Goal: Information Seeking & Learning: Learn about a topic

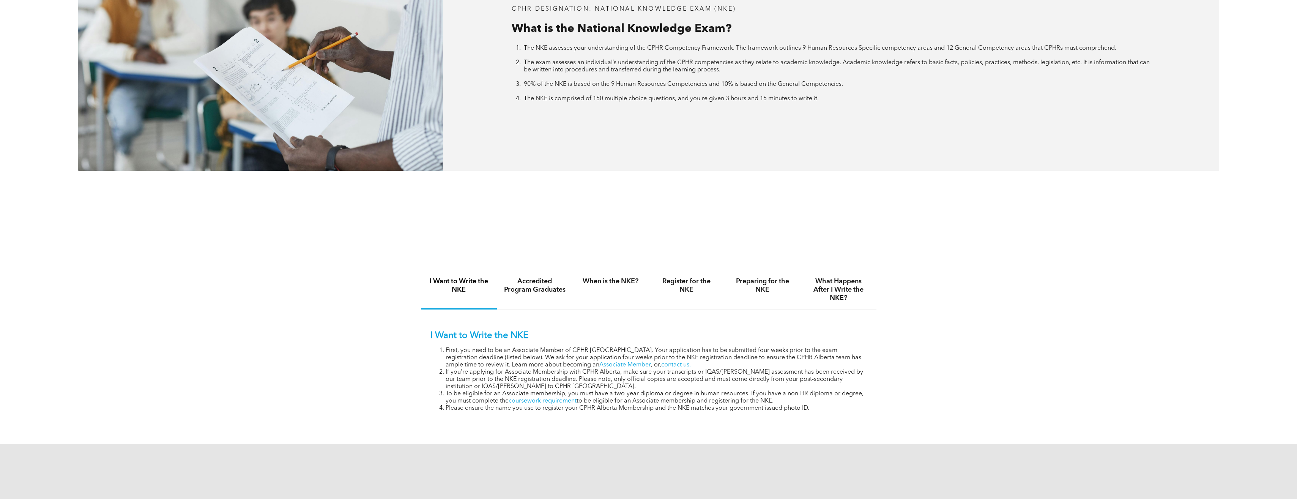
scroll to position [493, 0]
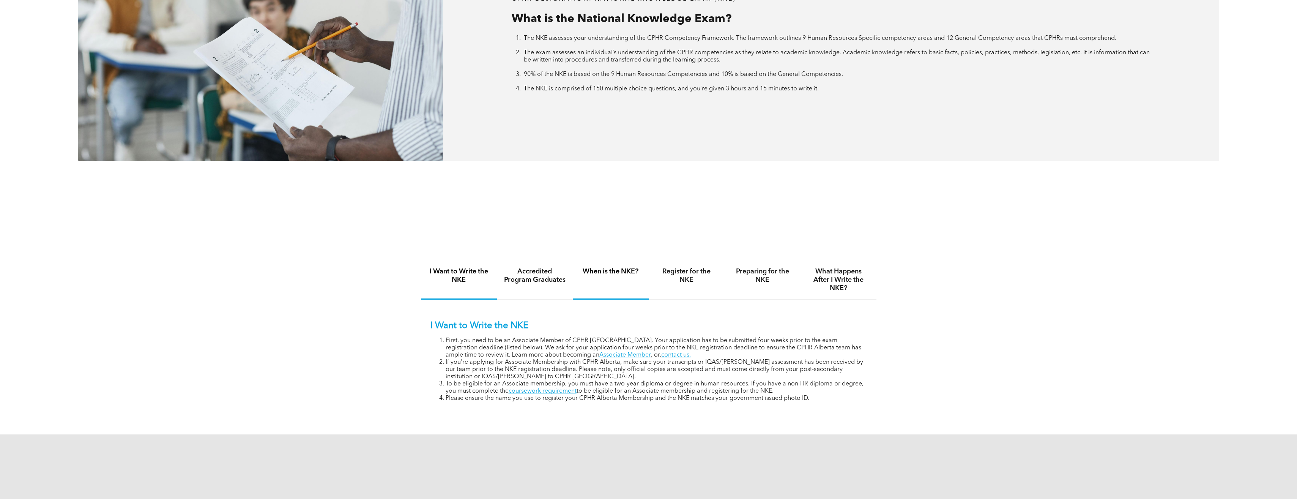
click at [611, 276] on div "When is the NKE?" at bounding box center [611, 279] width 76 height 39
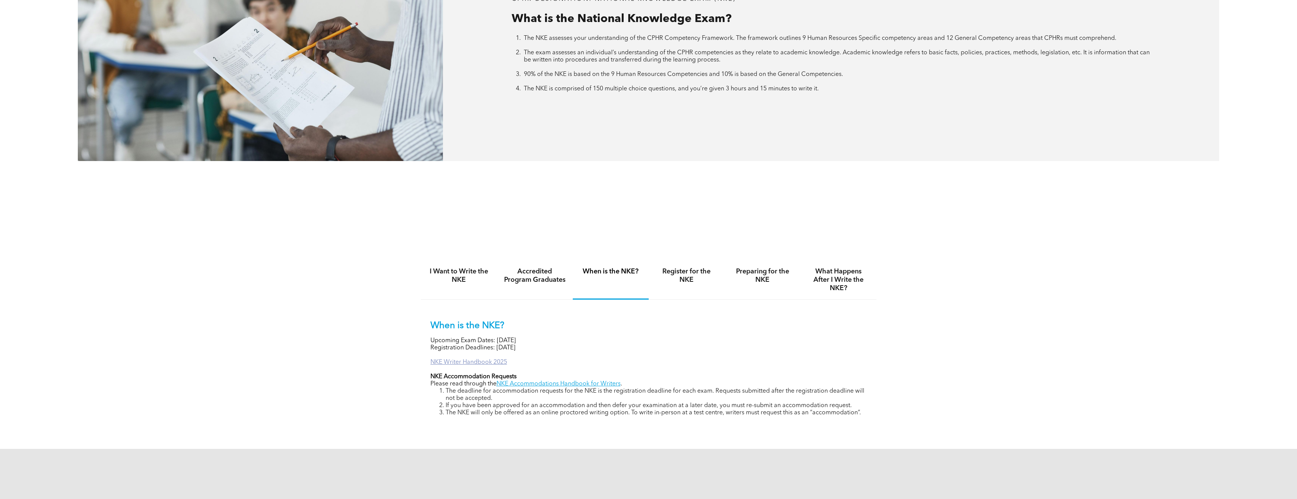
click at [500, 362] on link "NKE Writer Handbook 2025" at bounding box center [468, 362] width 77 height 6
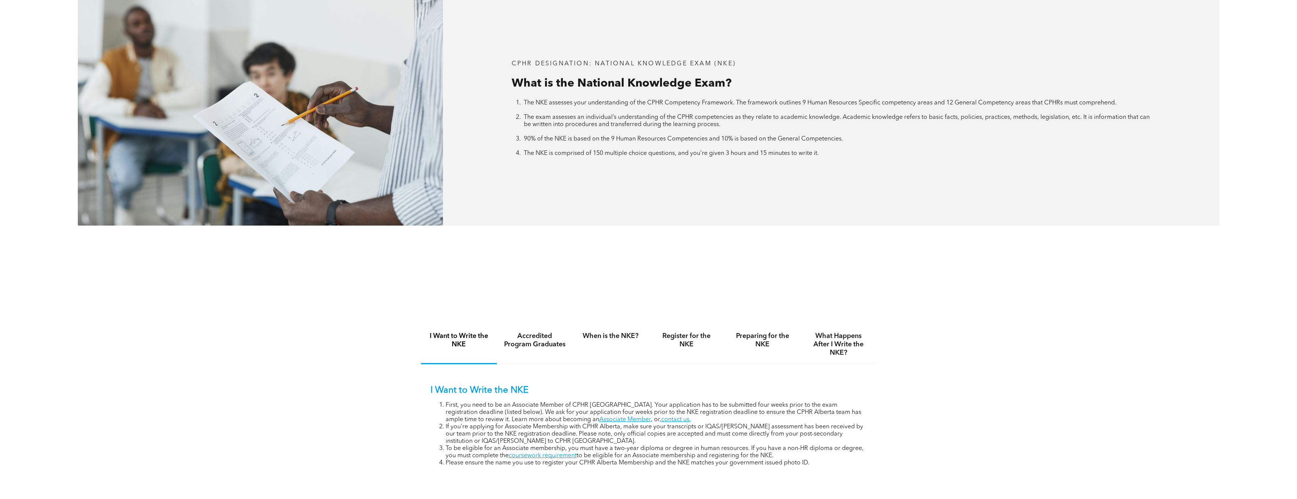
scroll to position [607, 0]
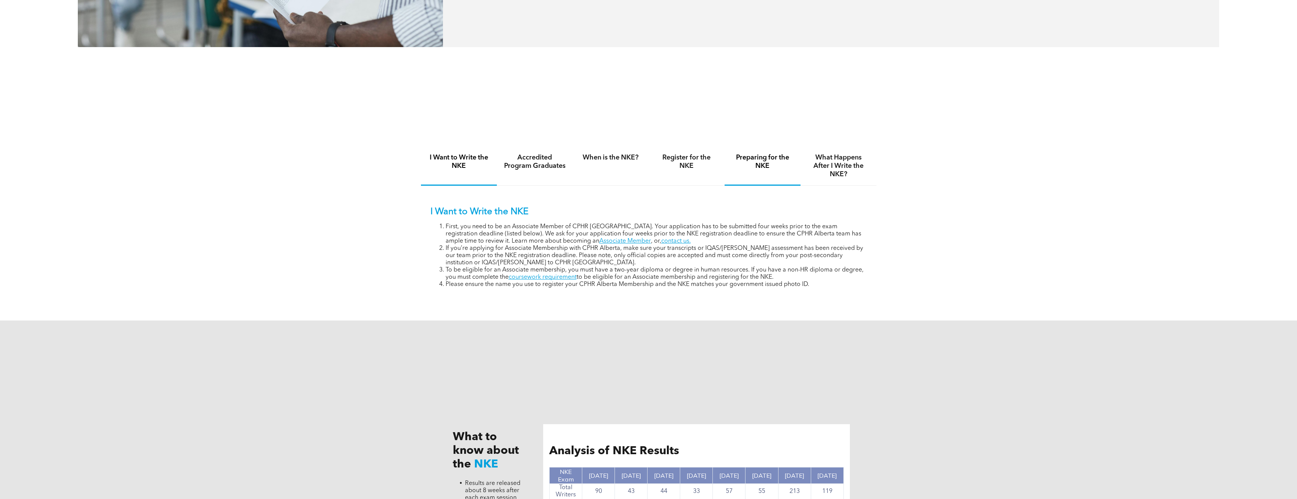
click at [775, 161] on h4 "Preparing for the NKE" at bounding box center [762, 161] width 62 height 17
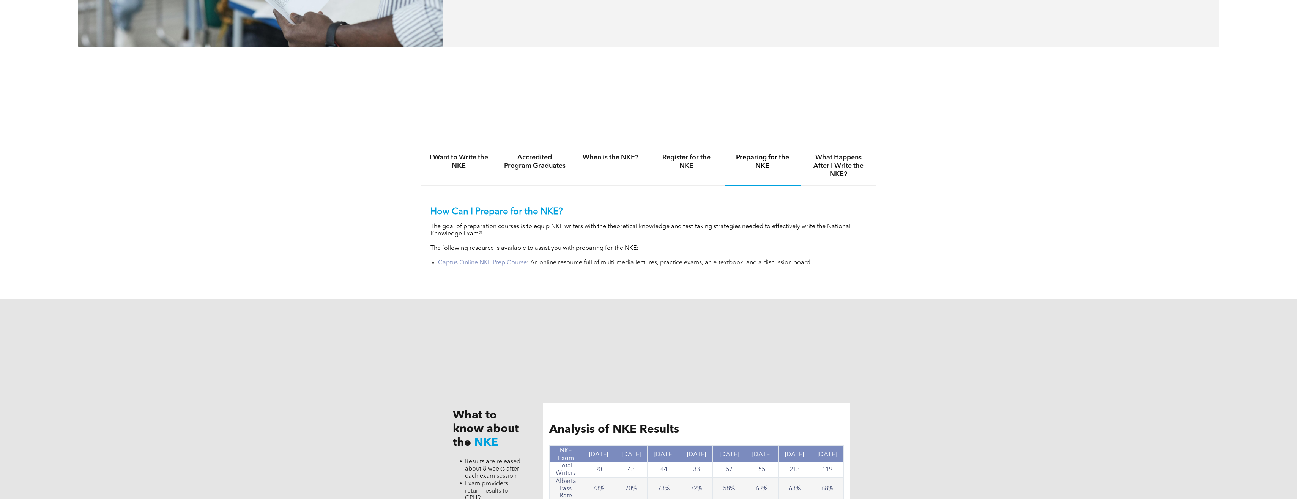
click at [515, 260] on link "Captus Online NKE Prep Course" at bounding box center [482, 263] width 89 height 6
